Goal: Check status

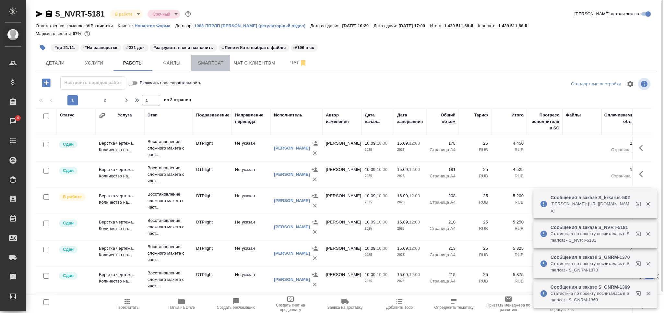
click at [220, 63] on span "Smartcat" at bounding box center [210, 63] width 31 height 8
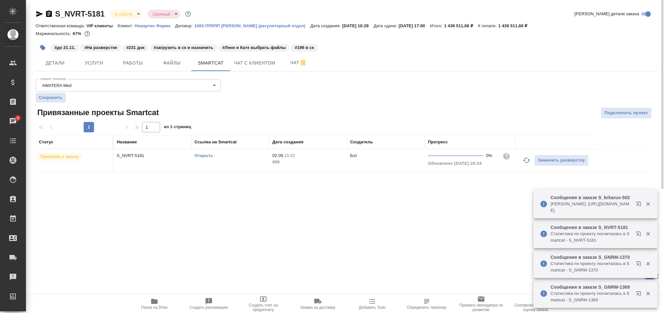
click at [203, 156] on link "Открыть" at bounding box center [204, 155] width 18 height 5
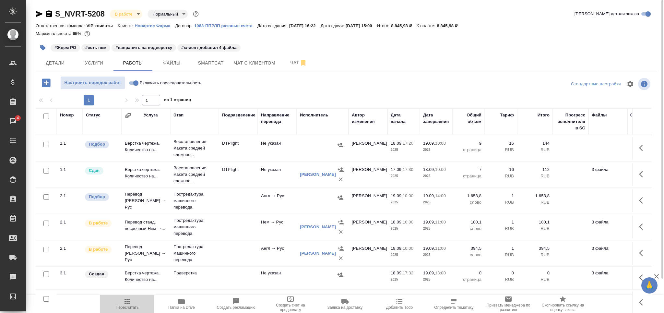
click at [125, 305] on span "Пересчитать" at bounding box center [127, 307] width 23 height 5
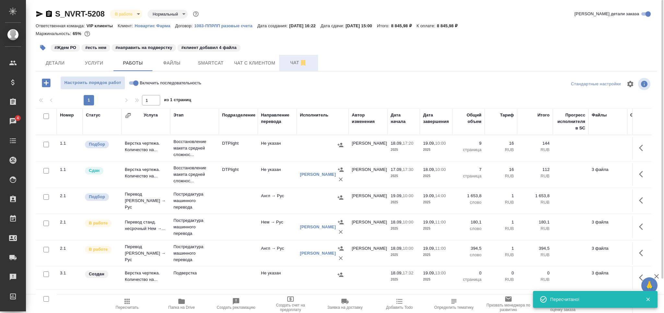
click at [284, 57] on button "Чат" at bounding box center [298, 63] width 39 height 16
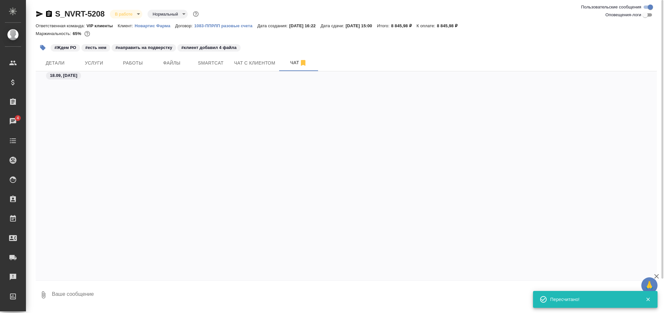
scroll to position [382, 0]
